Goal: Task Accomplishment & Management: Manage account settings

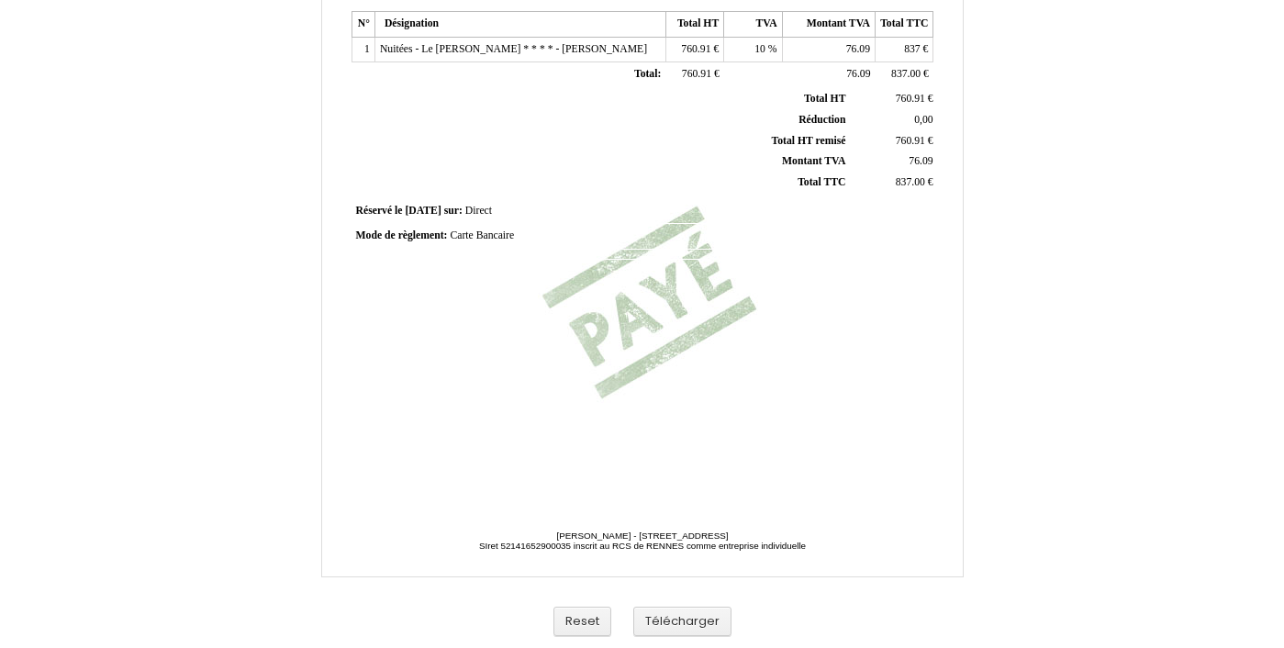
scroll to position [460, 0]
click at [694, 610] on button "Télécharger" at bounding box center [682, 622] width 98 height 30
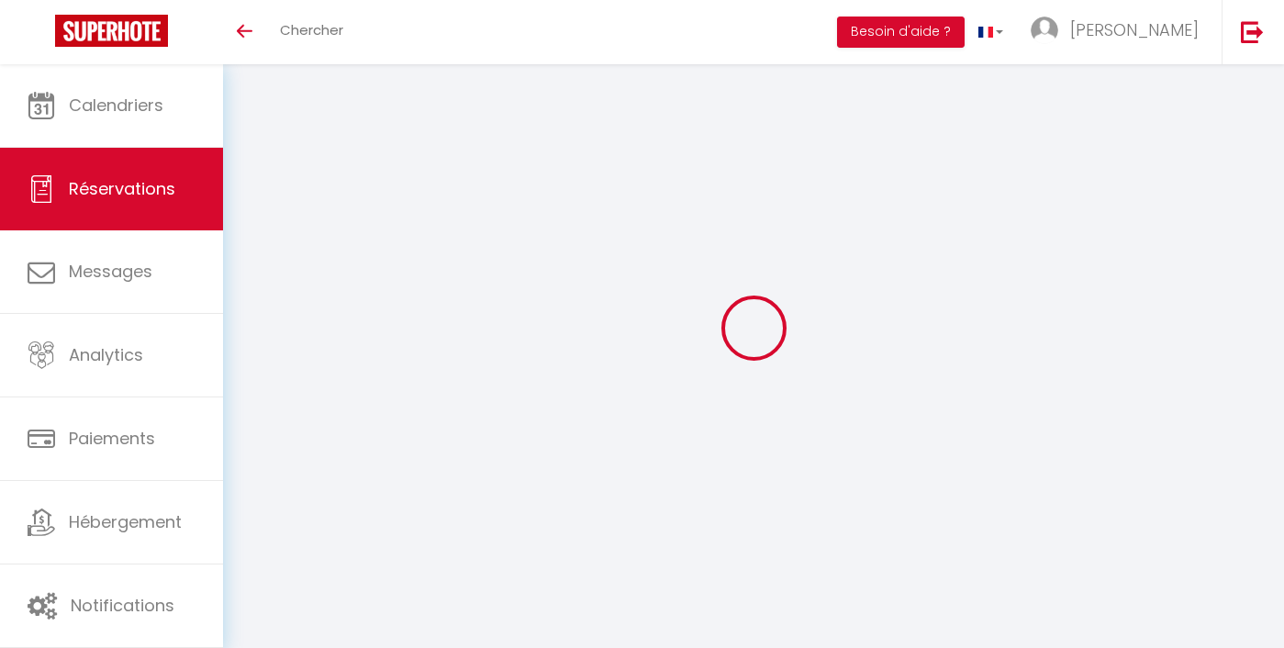
select select
checkbox input "false"
select index
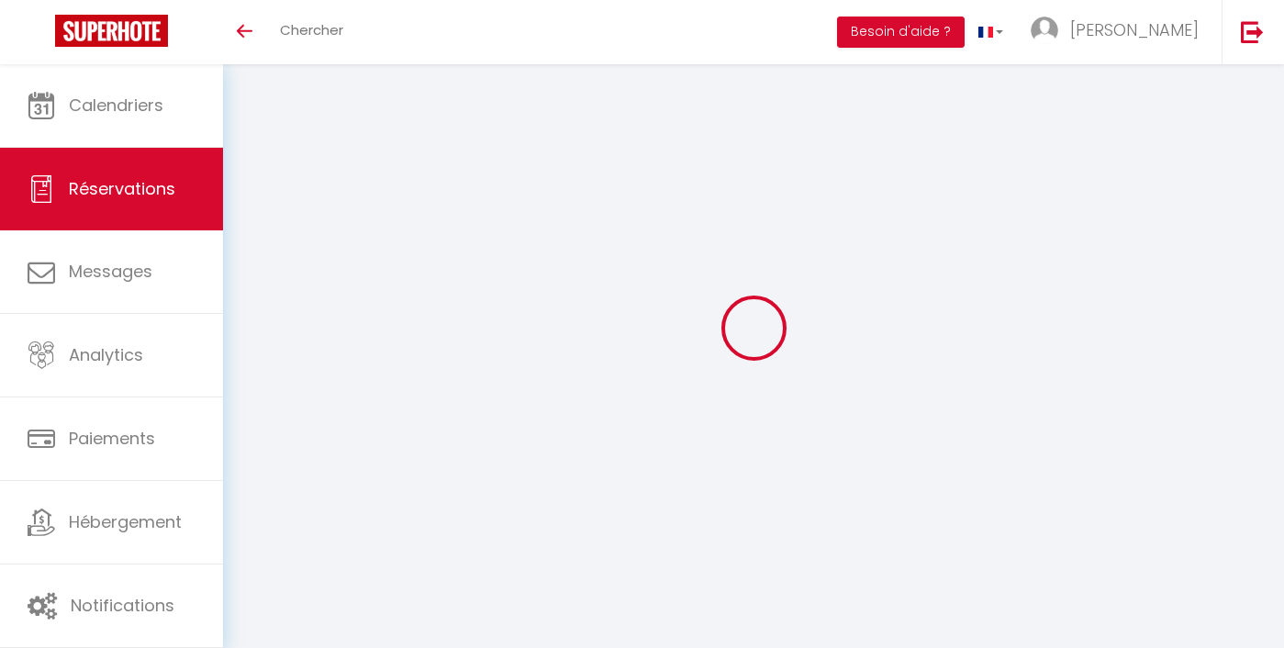
select select
checkbox input "false"
select index
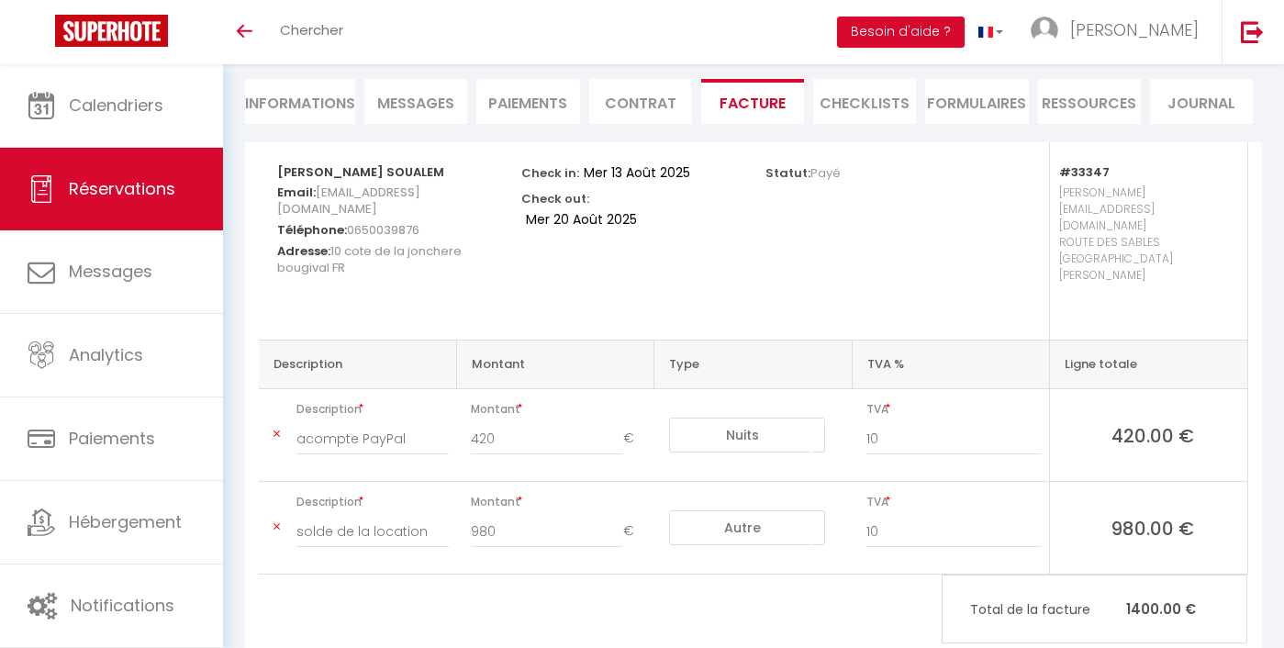
scroll to position [161, 0]
click at [277, 430] on icon at bounding box center [277, 435] width 6 height 11
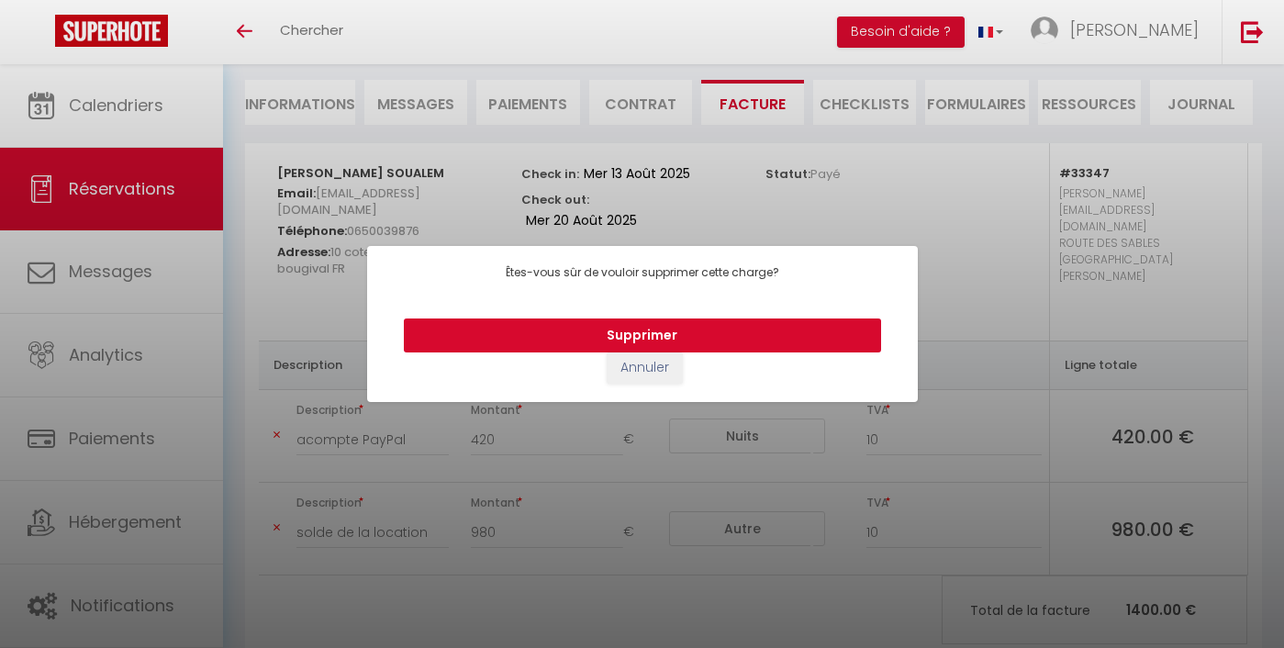
click at [676, 332] on button "Supprimer" at bounding box center [642, 336] width 477 height 35
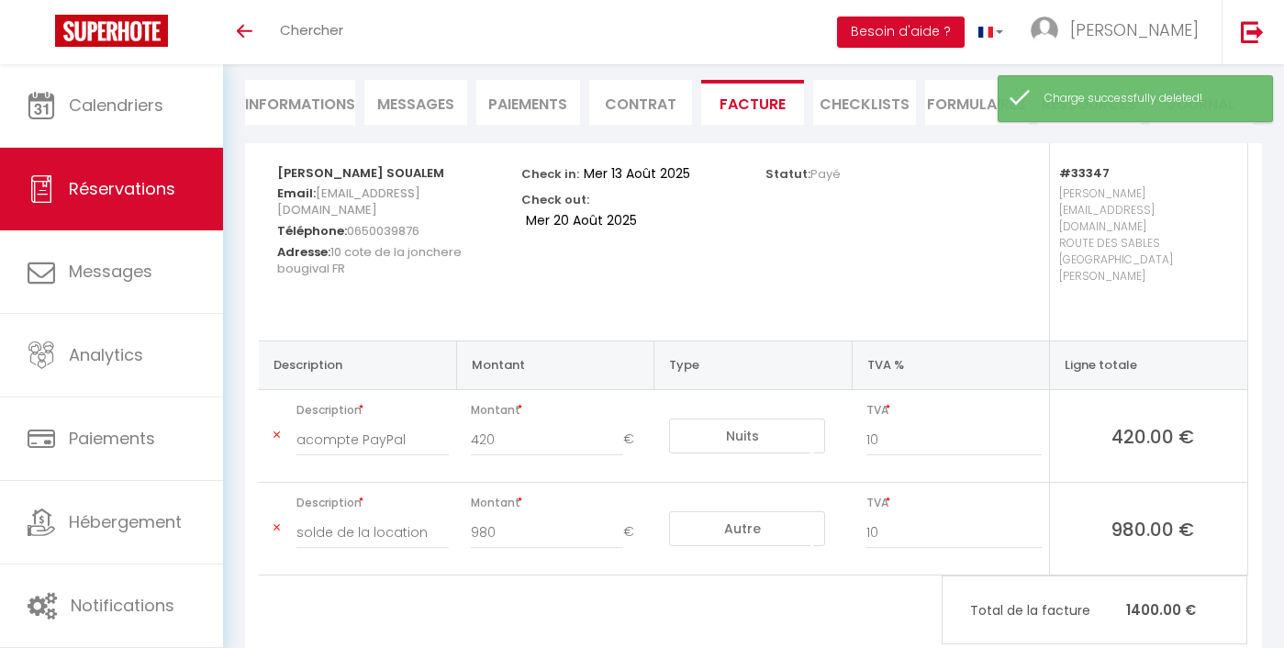
scroll to position [68, 0]
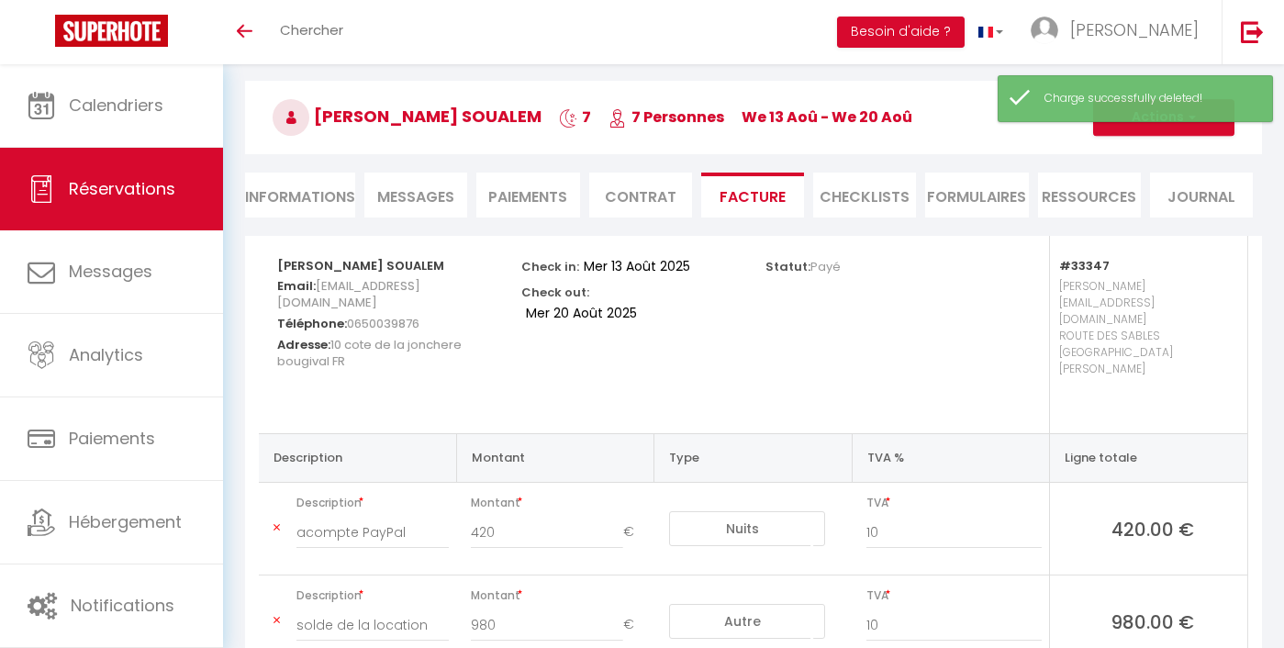
select select "other"
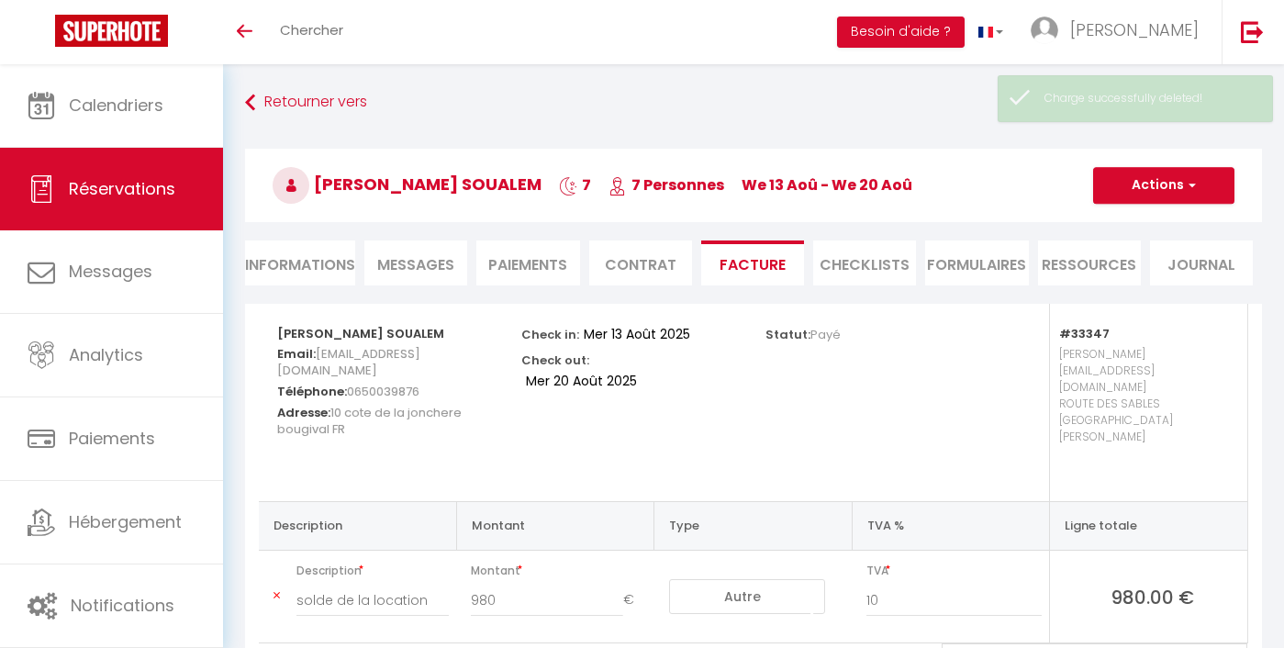
scroll to position [0, 0]
click at [1168, 186] on button "Actions" at bounding box center [1163, 185] width 141 height 37
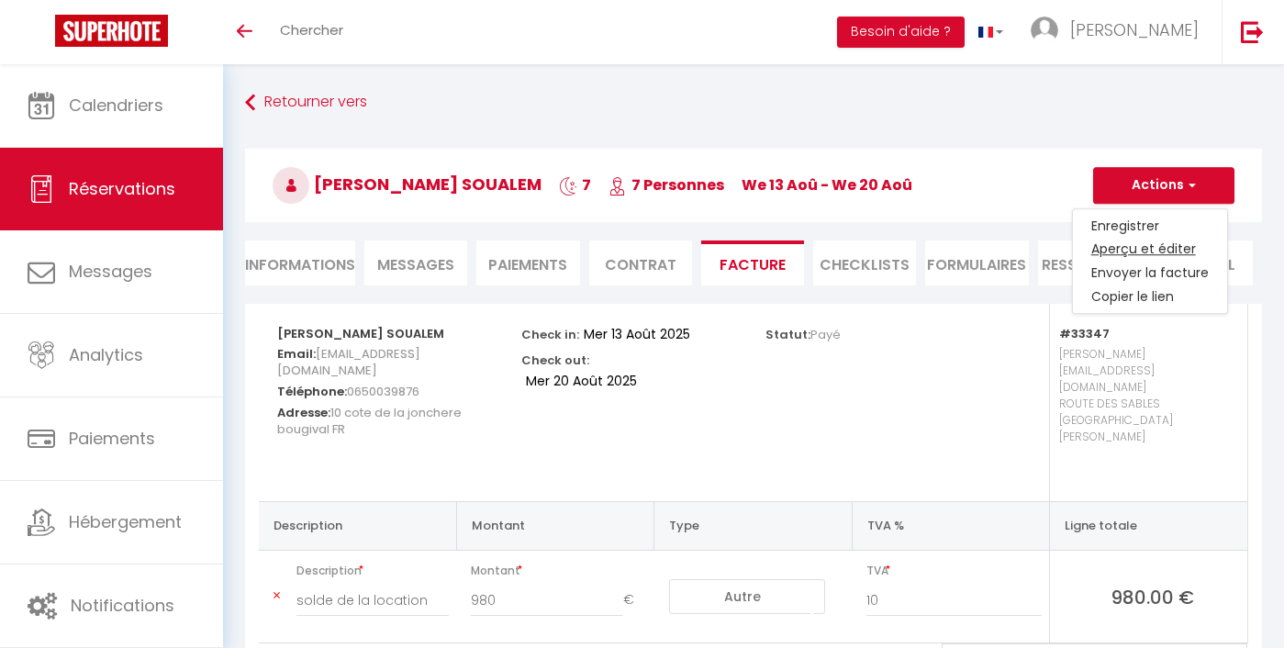
click at [1145, 255] on link "Aperçu et éditer" at bounding box center [1150, 250] width 154 height 24
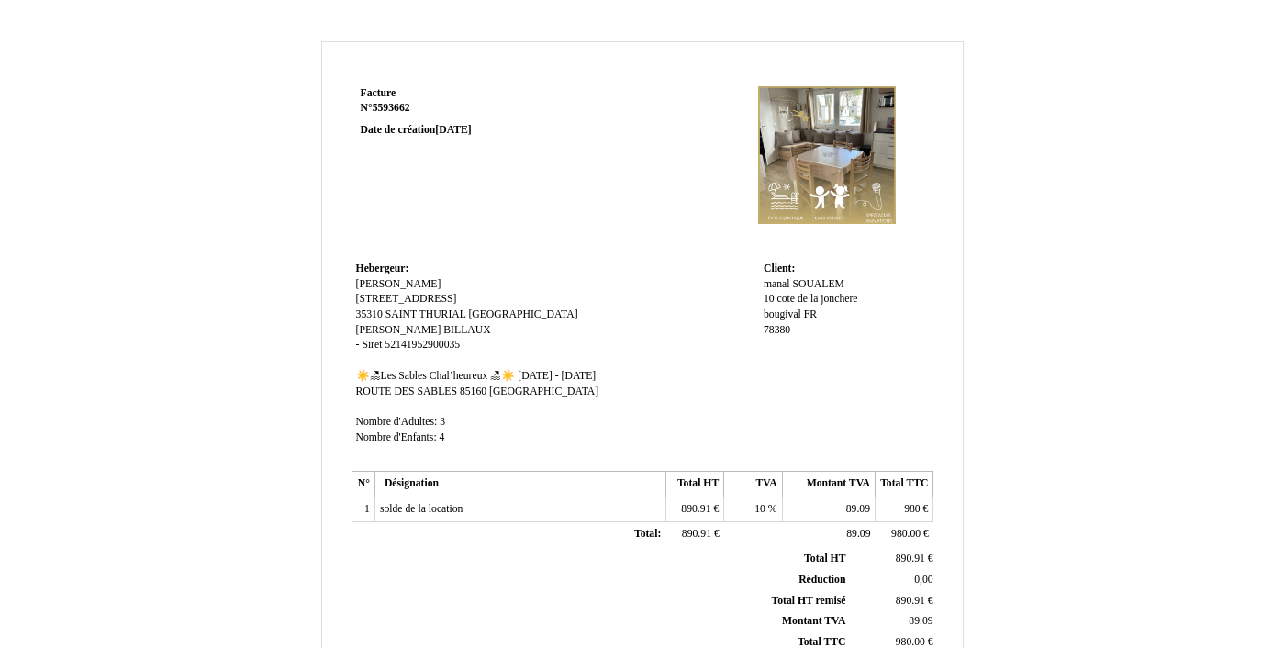
scroll to position [460, 0]
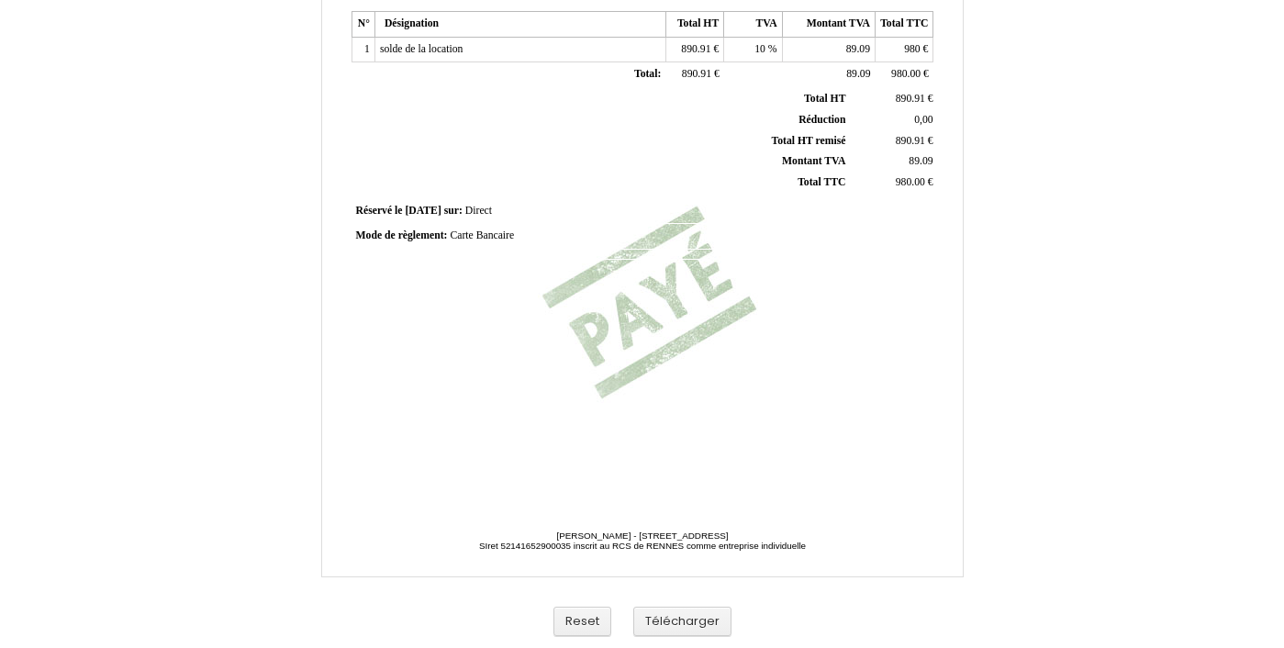
click at [700, 618] on button "Télécharger" at bounding box center [682, 622] width 98 height 30
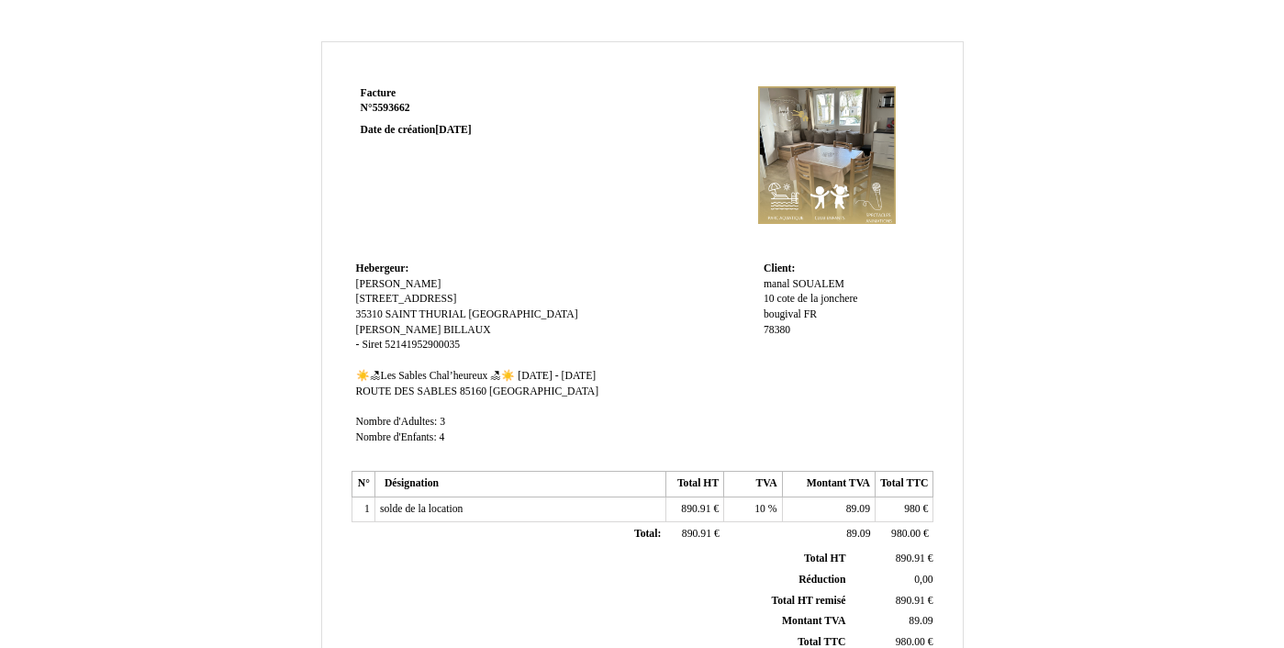
scroll to position [0, 0]
